Goal: Use online tool/utility

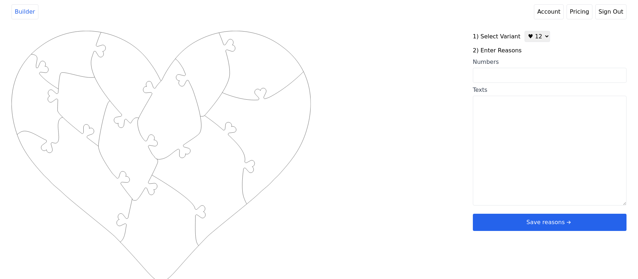
scroll to position [3, 0]
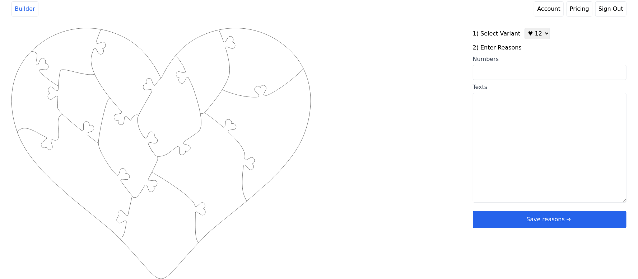
click at [511, 140] on textarea "Texts" at bounding box center [550, 148] width 154 height 110
paste textarea "I love that I can always talk to you I love how charismatic you are I love your…"
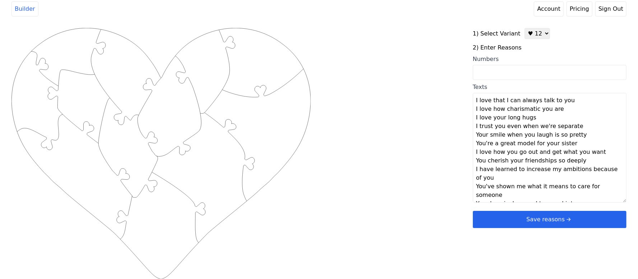
click at [596, 106] on textarea "I love that I can always talk to you I love how charismatic you are I love your…" at bounding box center [550, 148] width 154 height 110
click at [579, 103] on textarea "I love that I can always talk to you I love how charismatic you are I love your…" at bounding box center [550, 148] width 154 height 110
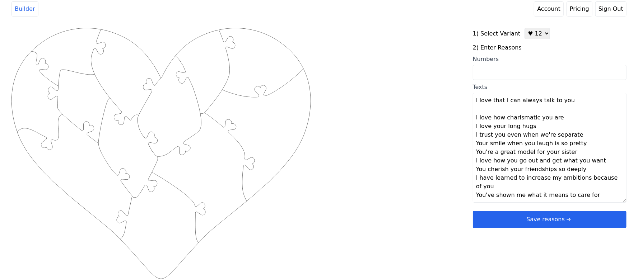
click at [559, 121] on textarea "I love that I can always talk to you I love how charismatic you are I love your…" at bounding box center [550, 148] width 154 height 110
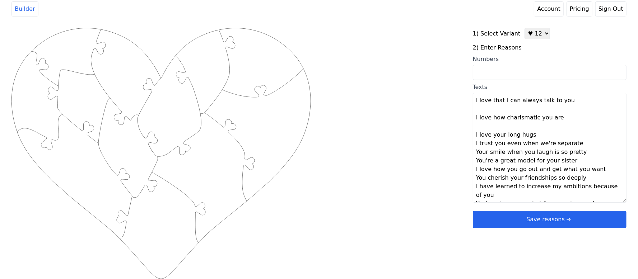
click at [537, 135] on textarea "I love that I can always talk to you I love how charismatic you are I love your…" at bounding box center [550, 148] width 154 height 110
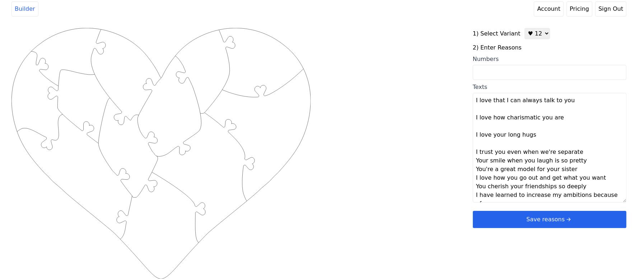
click at [573, 154] on textarea "I love that I can always talk to you I love how charismatic you are I love your…" at bounding box center [550, 148] width 154 height 110
click at [582, 171] on textarea "I love that I can always talk to you I love how charismatic you are I love your…" at bounding box center [550, 148] width 154 height 110
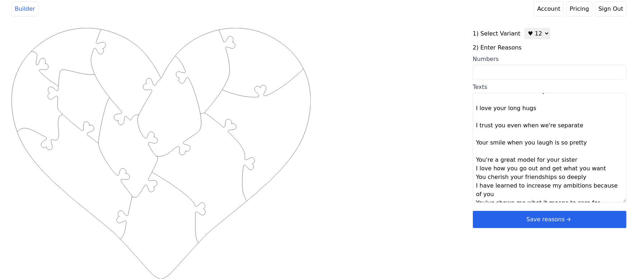
scroll to position [52, 0]
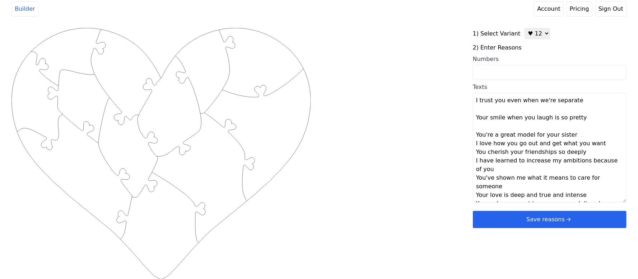
click at [576, 139] on textarea "I love that I can always talk to you I love how charismatic you are I love your…" at bounding box center [550, 148] width 154 height 110
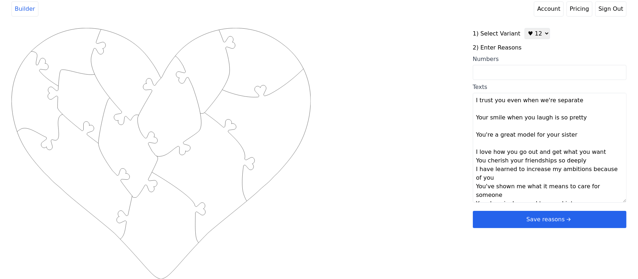
click at [605, 151] on textarea "I love that I can always talk to you I love how charismatic you are I love your…" at bounding box center [550, 148] width 154 height 110
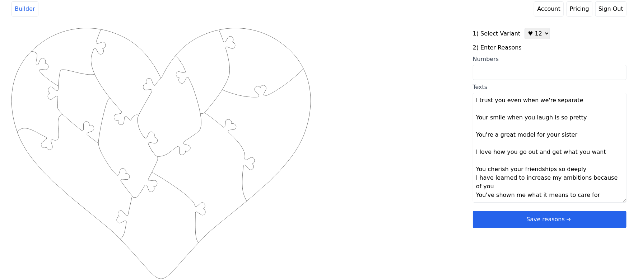
click at [579, 170] on textarea "I love that I can always talk to you I love how charismatic you are I love your…" at bounding box center [550, 148] width 154 height 110
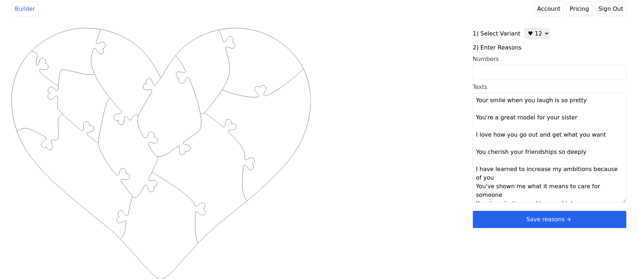
scroll to position [78, 0]
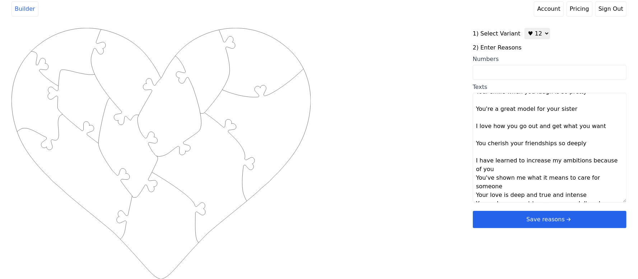
click at [500, 171] on textarea "I love that I can always talk to you I love how charismatic you are I love your…" at bounding box center [550, 148] width 154 height 110
click at [611, 190] on textarea "I love that I can always talk to you I love how charismatic you are I love your…" at bounding box center [550, 148] width 154 height 110
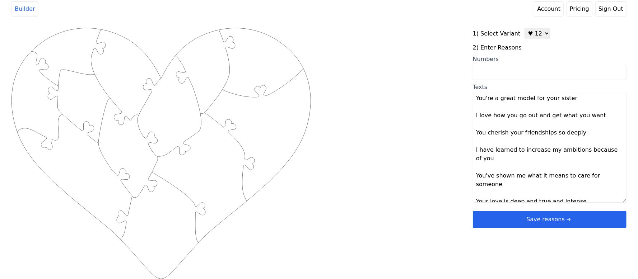
scroll to position [95, 0]
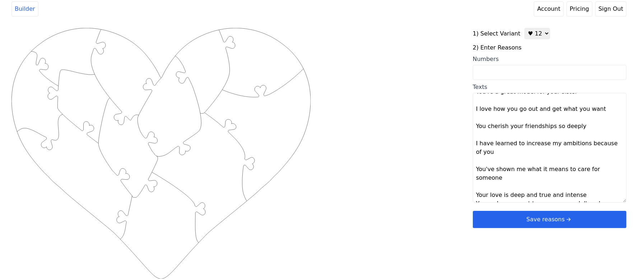
click at [583, 187] on textarea "I love that I can always talk to you I love how charismatic you are I love your…" at bounding box center [550, 148] width 154 height 110
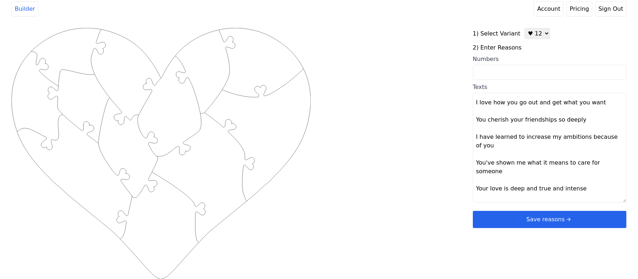
scroll to position [103, 0]
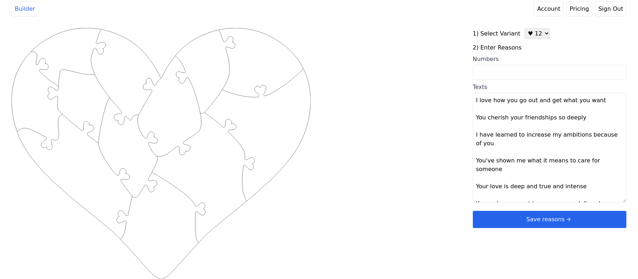
type textarea "I love that I can always talk to you I love how charismatic you are I love your…"
click at [447, 188] on div "Created with Snap .strokeh12 {stroke:#00ff00;stroke-width:1.89;stroke-miterlimi…" at bounding box center [318, 142] width 615 height 229
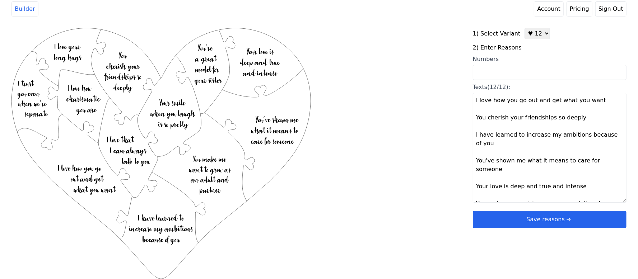
click at [516, 220] on button "Save reasons" at bounding box center [550, 219] width 154 height 17
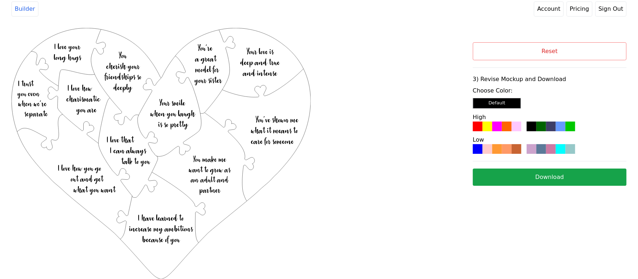
click at [500, 147] on div at bounding box center [497, 149] width 10 height 10
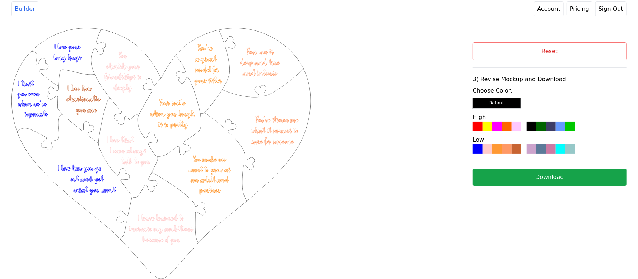
click at [536, 177] on button "Download" at bounding box center [550, 177] width 154 height 17
